Goal: Transaction & Acquisition: Download file/media

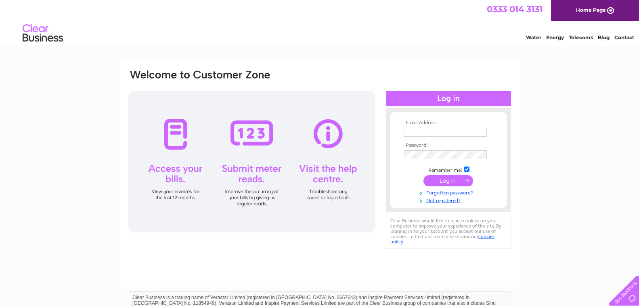
type input "gregor@mcconnellseafoods.com"
click at [451, 178] on input "submit" at bounding box center [449, 180] width 50 height 11
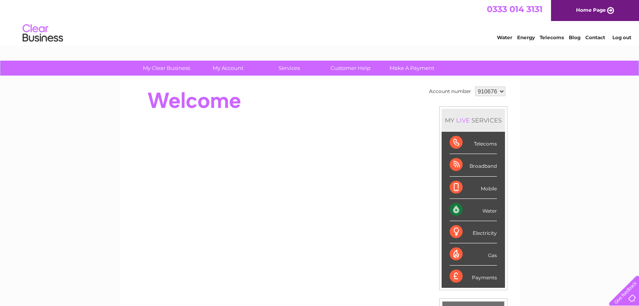
drag, startPoint x: 641, startPoint y: 47, endPoint x: 637, endPoint y: 41, distance: 6.9
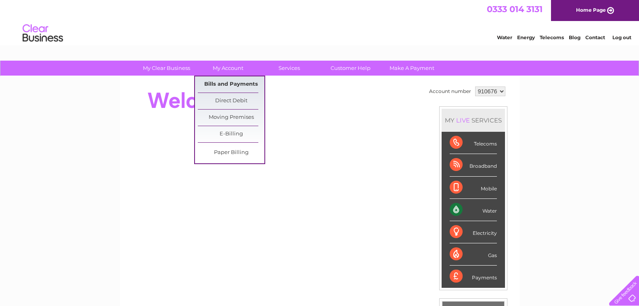
click at [231, 80] on link "Bills and Payments" at bounding box center [231, 84] width 67 height 16
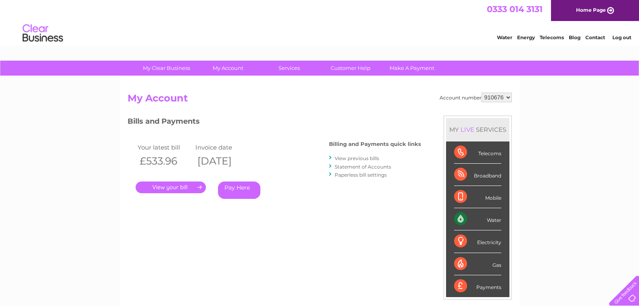
click at [176, 185] on link "." at bounding box center [171, 187] width 70 height 12
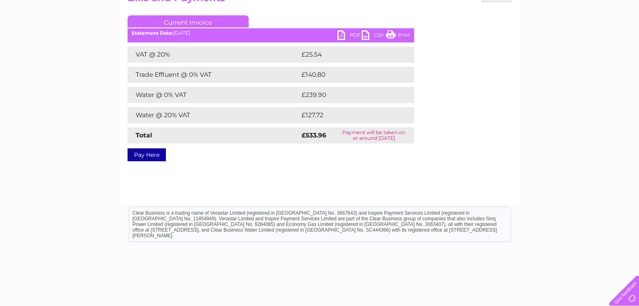
scroll to position [85, 0]
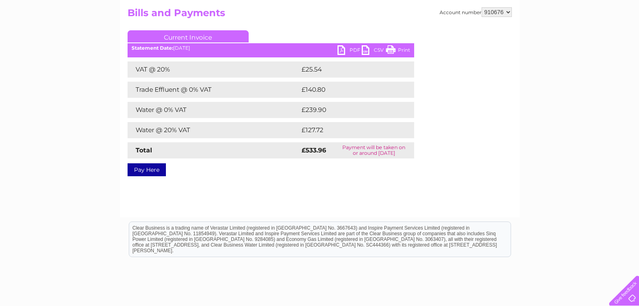
click at [364, 50] on link "CSV" at bounding box center [374, 51] width 24 height 12
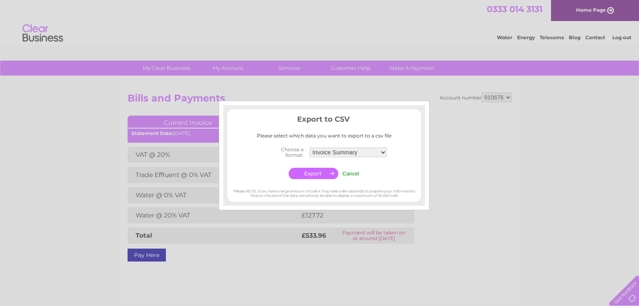
click at [383, 153] on select "Invoice Summary Service Charge Summary" at bounding box center [348, 152] width 77 height 10
click at [383, 153] on select "Invoice Summary Service Charge Summary" at bounding box center [348, 152] width 78 height 10
click at [315, 172] on input "button" at bounding box center [314, 173] width 50 height 11
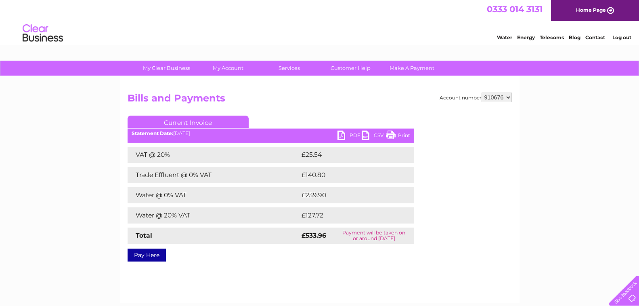
click at [340, 135] on link "PDF" at bounding box center [350, 136] width 24 height 12
